Goal: Consume media (video, audio)

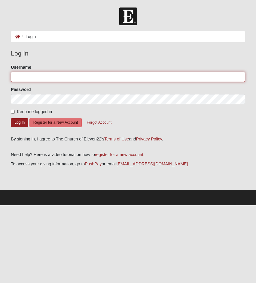
type input "justingrimes"
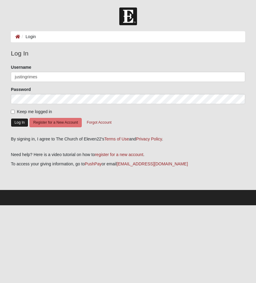
click at [17, 122] on button "Log In" at bounding box center [19, 122] width 17 height 9
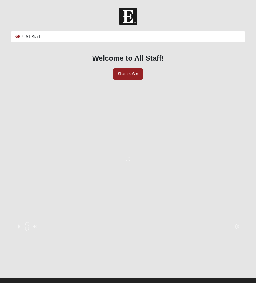
click at [131, 159] on button "Toggle Play Pause" at bounding box center [127, 158] width 225 height 145
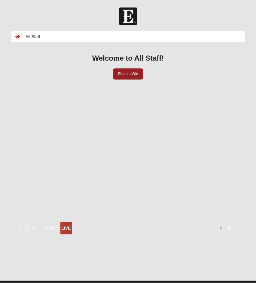
click at [116, 222] on div "- 0:00:04 - 0:00:04 LIVE" at bounding box center [127, 228] width 225 height 13
click at [71, 225] on div "LIVE" at bounding box center [66, 228] width 9 height 7
click at [54, 225] on div "LIVE" at bounding box center [49, 228] width 9 height 7
click at [123, 219] on div "LIVE" at bounding box center [127, 227] width 225 height 16
click at [130, 159] on icon "Toggle Play Pause" at bounding box center [128, 161] width 4 height 4
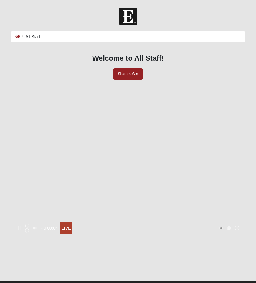
click at [132, 147] on button "Toggle Play Pause" at bounding box center [127, 160] width 225 height 148
click at [21, 226] on icon "Play" at bounding box center [19, 228] width 4 height 4
click at [72, 222] on div "LIVE" at bounding box center [66, 228] width 12 height 13
click at [94, 235] on div at bounding box center [127, 257] width 225 height 45
click at [130, 159] on icon "Toggle Play Pause" at bounding box center [128, 161] width 4 height 4
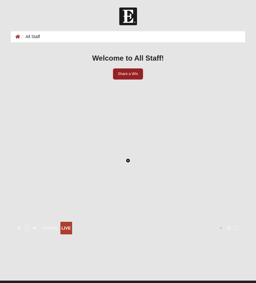
click at [129, 159] on icon "Toggle Play Pause" at bounding box center [128, 161] width 4 height 4
click at [126, 177] on button "Toggle Play Pause" at bounding box center [127, 160] width 225 height 148
click at [227, 226] on icon "Options Menu" at bounding box center [229, 228] width 4 height 4
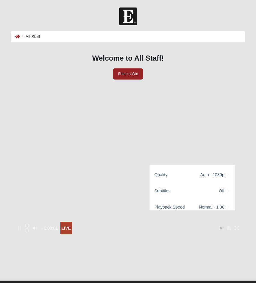
click at [227, 226] on icon "Options Menu" at bounding box center [229, 228] width 4 height 4
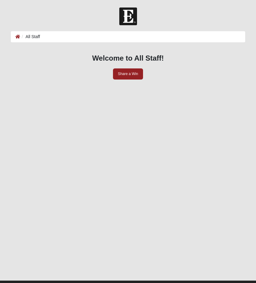
click at [197, 53] on div "Welcome to All Staff! Share a Win - 0:00:01 - 0:00:01 LIVE" at bounding box center [128, 164] width 234 height 231
click at [25, 55] on h3 "Welcome to All Staff!" at bounding box center [127, 58] width 225 height 9
click at [59, 66] on div "Welcome to All Staff! Share a Win" at bounding box center [127, 68] width 225 height 28
click at [45, 41] on ol "All Staff" at bounding box center [128, 36] width 234 height 11
click at [130, 159] on icon "Toggle Play Pause" at bounding box center [128, 161] width 4 height 4
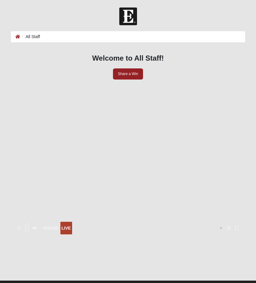
click at [72, 222] on div "LIVE" at bounding box center [66, 228] width 12 height 13
click at [43, 15] on div at bounding box center [128, 17] width 256 height 18
click at [54, 225] on div "LIVE" at bounding box center [49, 228] width 9 height 7
click at [77, 222] on div at bounding box center [127, 222] width 225 height 0
click at [96, 222] on div at bounding box center [127, 222] width 225 height 0
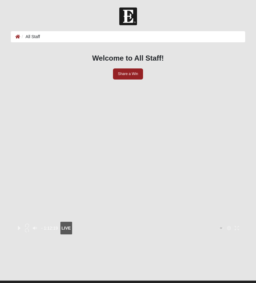
click at [130, 222] on div at bounding box center [127, 222] width 225 height 0
click at [171, 222] on div at bounding box center [127, 222] width 225 height 0
click at [195, 222] on div at bounding box center [127, 222] width 225 height 0
click at [185, 222] on div at bounding box center [127, 222] width 225 height 0
click at [210, 222] on div at bounding box center [127, 222] width 225 height 0
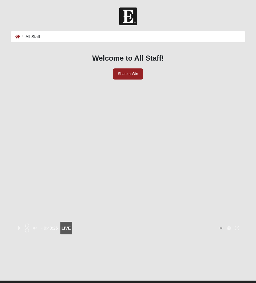
click at [174, 222] on div at bounding box center [127, 222] width 225 height 0
click at [167, 222] on div at bounding box center [127, 222] width 225 height 0
click at [171, 222] on div at bounding box center [127, 222] width 225 height 0
click at [175, 222] on div at bounding box center [127, 222] width 225 height 0
click at [180, 222] on div at bounding box center [127, 222] width 225 height 0
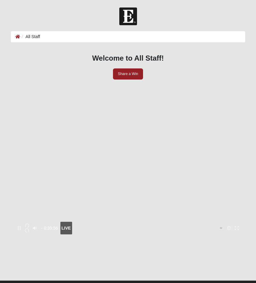
click at [29, 229] on icon "button" at bounding box center [27, 231] width 4 height 4
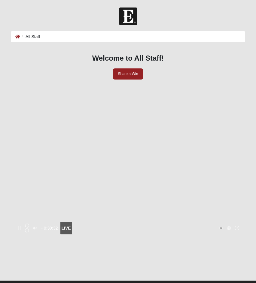
click at [29, 229] on icon "button" at bounding box center [27, 231] width 4 height 4
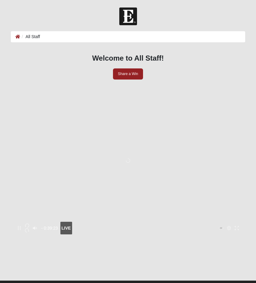
click at [29, 229] on icon "button" at bounding box center [27, 231] width 4 height 4
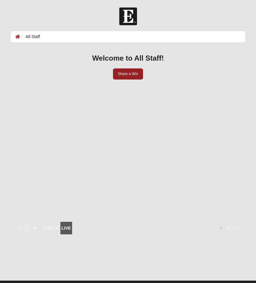
click at [29, 229] on icon "button" at bounding box center [27, 231] width 4 height 4
click at [184, 222] on div at bounding box center [127, 222] width 225 height 0
click at [185, 222] on div at bounding box center [127, 222] width 225 height 0
click at [187, 222] on div at bounding box center [127, 222] width 225 height 0
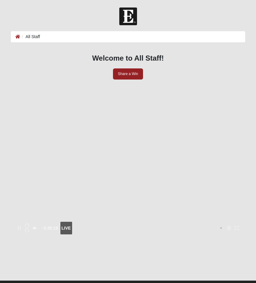
click at [188, 222] on div at bounding box center [127, 222] width 225 height 0
click at [189, 222] on div at bounding box center [127, 222] width 225 height 0
click at [72, 222] on div "LIVE" at bounding box center [66, 228] width 12 height 13
click at [107, 235] on div at bounding box center [127, 257] width 225 height 45
click at [71, 225] on div "LIVE" at bounding box center [66, 228] width 9 height 7
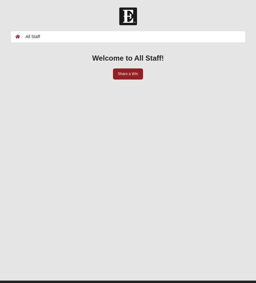
click at [88, 281] on footer at bounding box center [128, 288] width 256 height 15
click at [131, 138] on button "Toggle Play Pause" at bounding box center [127, 160] width 225 height 148
